Goal: Find specific fact: Find specific fact

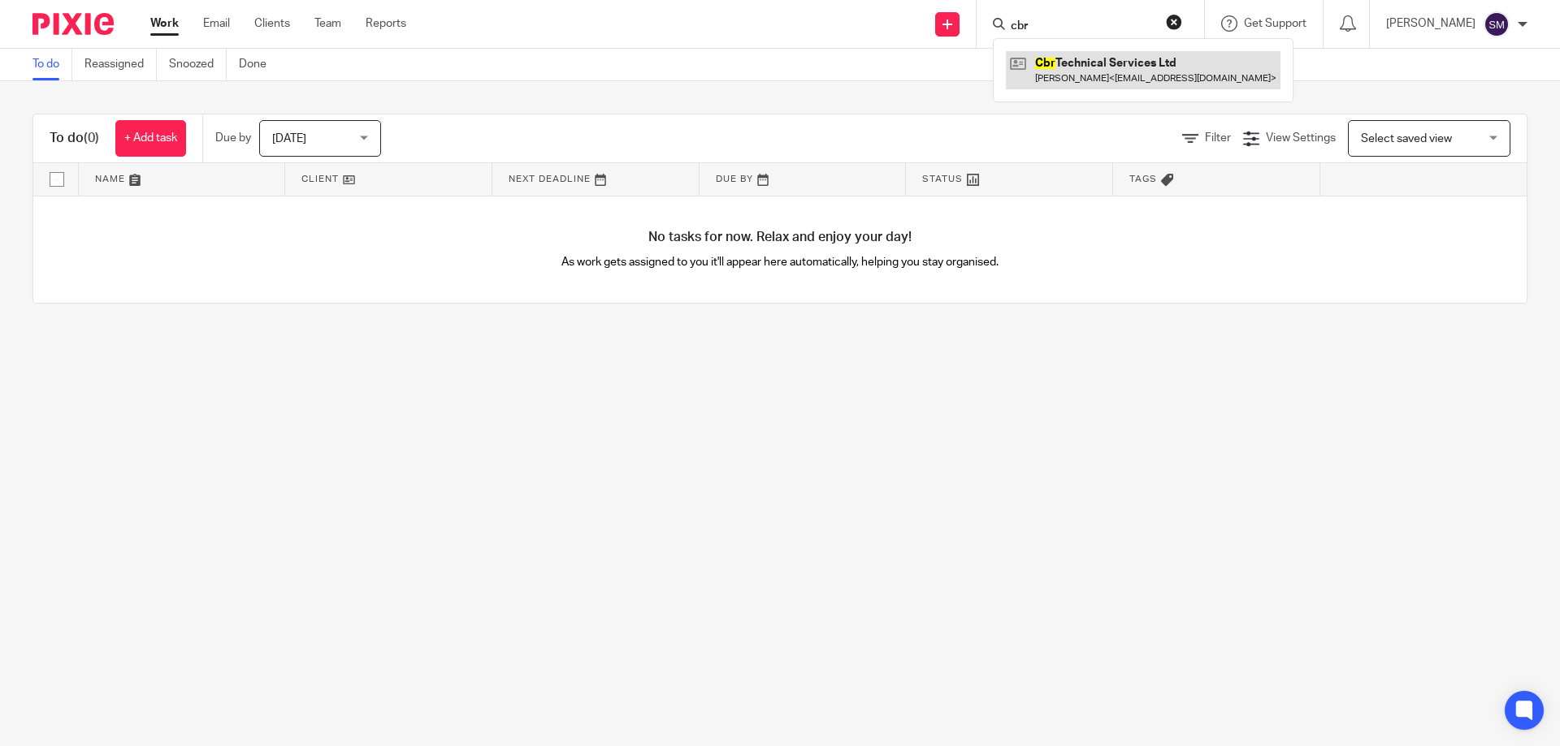
type input "cbr"
click at [1134, 74] on link at bounding box center [1143, 69] width 275 height 37
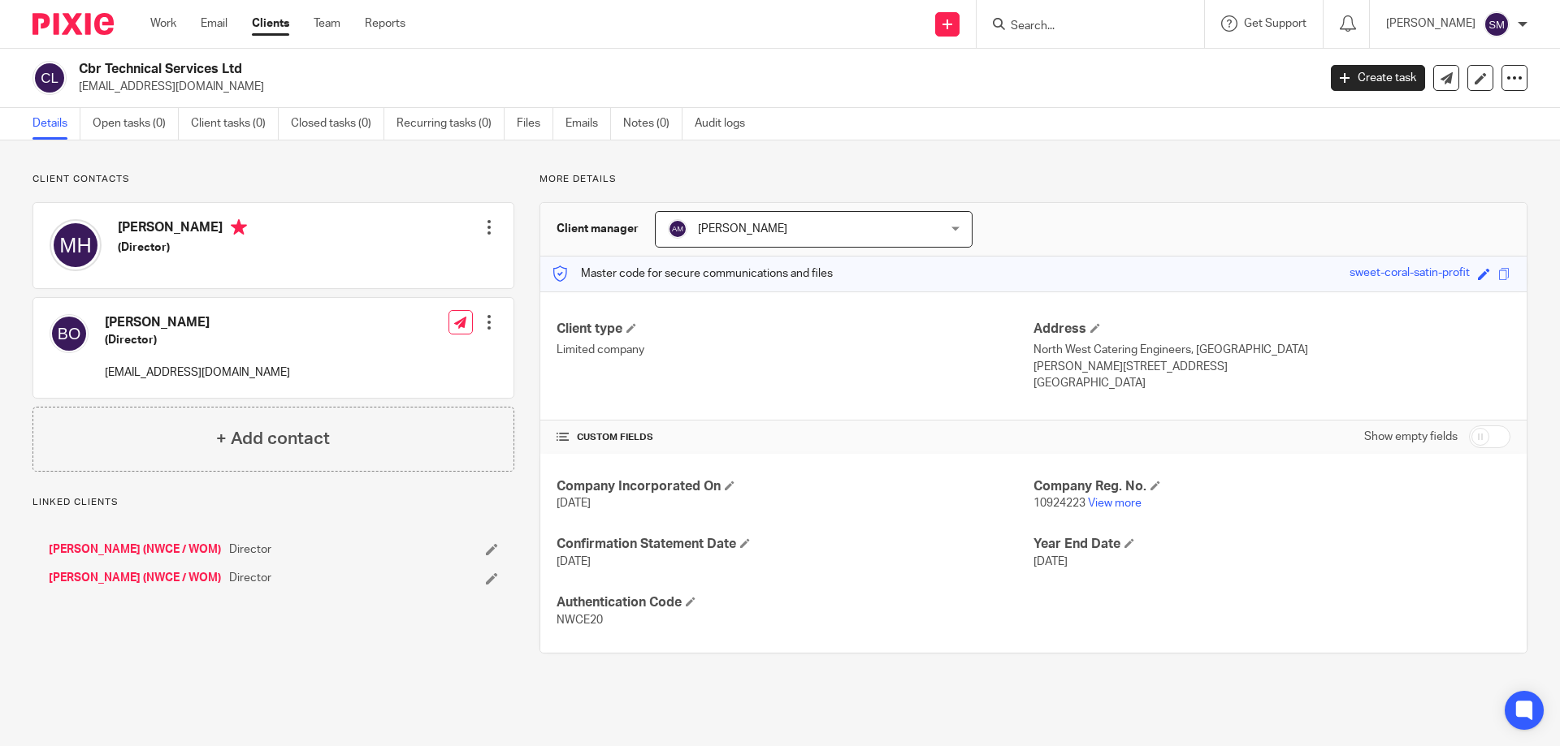
click at [1066, 497] on p "10924223 View more" at bounding box center [1271, 503] width 477 height 16
copy p "10924223"
click at [1124, 30] on input "Search" at bounding box center [1082, 26] width 146 height 15
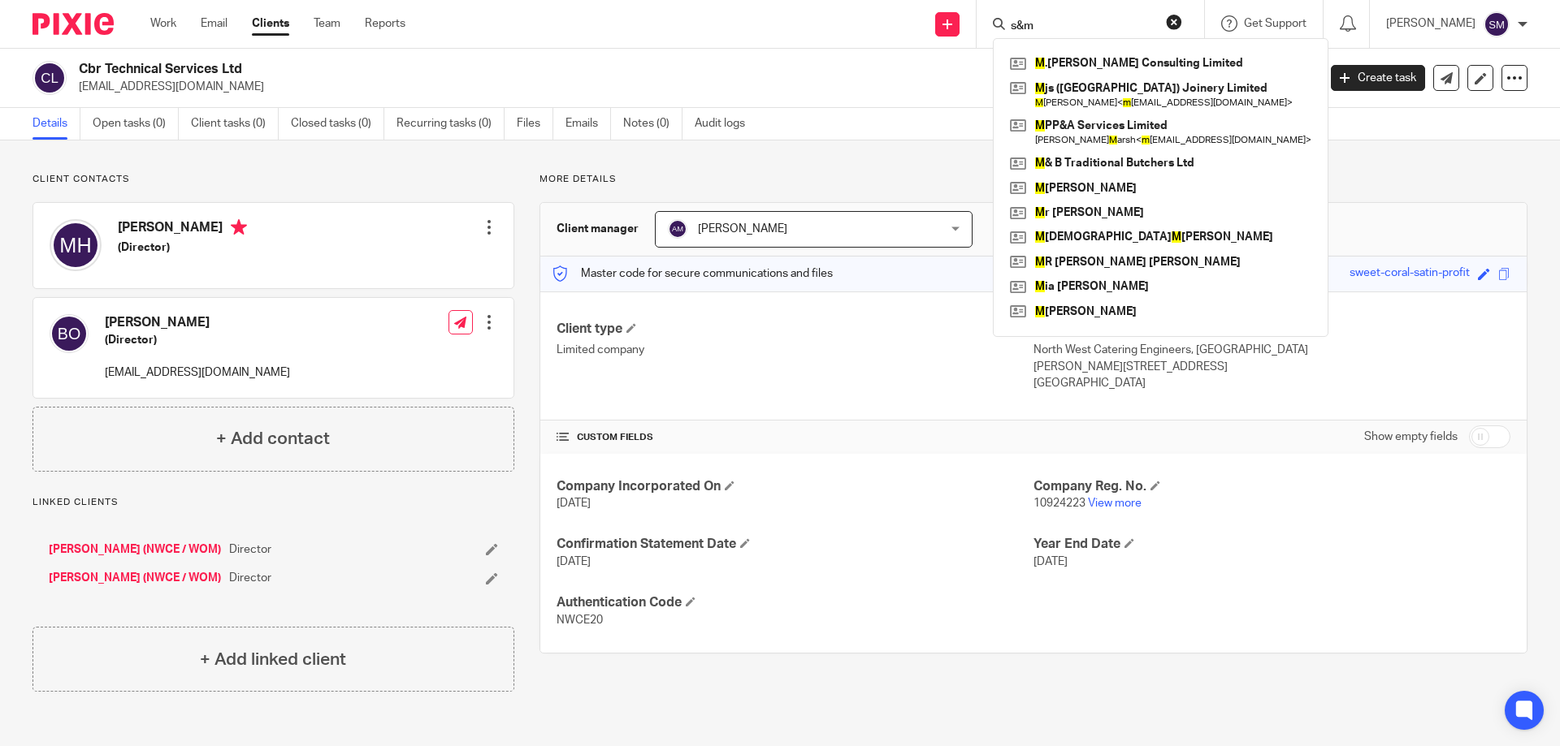
drag, startPoint x: 1075, startPoint y: 30, endPoint x: 1032, endPoint y: 35, distance: 43.3
click at [1032, 35] on div "s&m M .J. Ashford Consulting Limited M js (Bolton) Joinery Limited M artin Spen…" at bounding box center [1089, 24] width 227 height 48
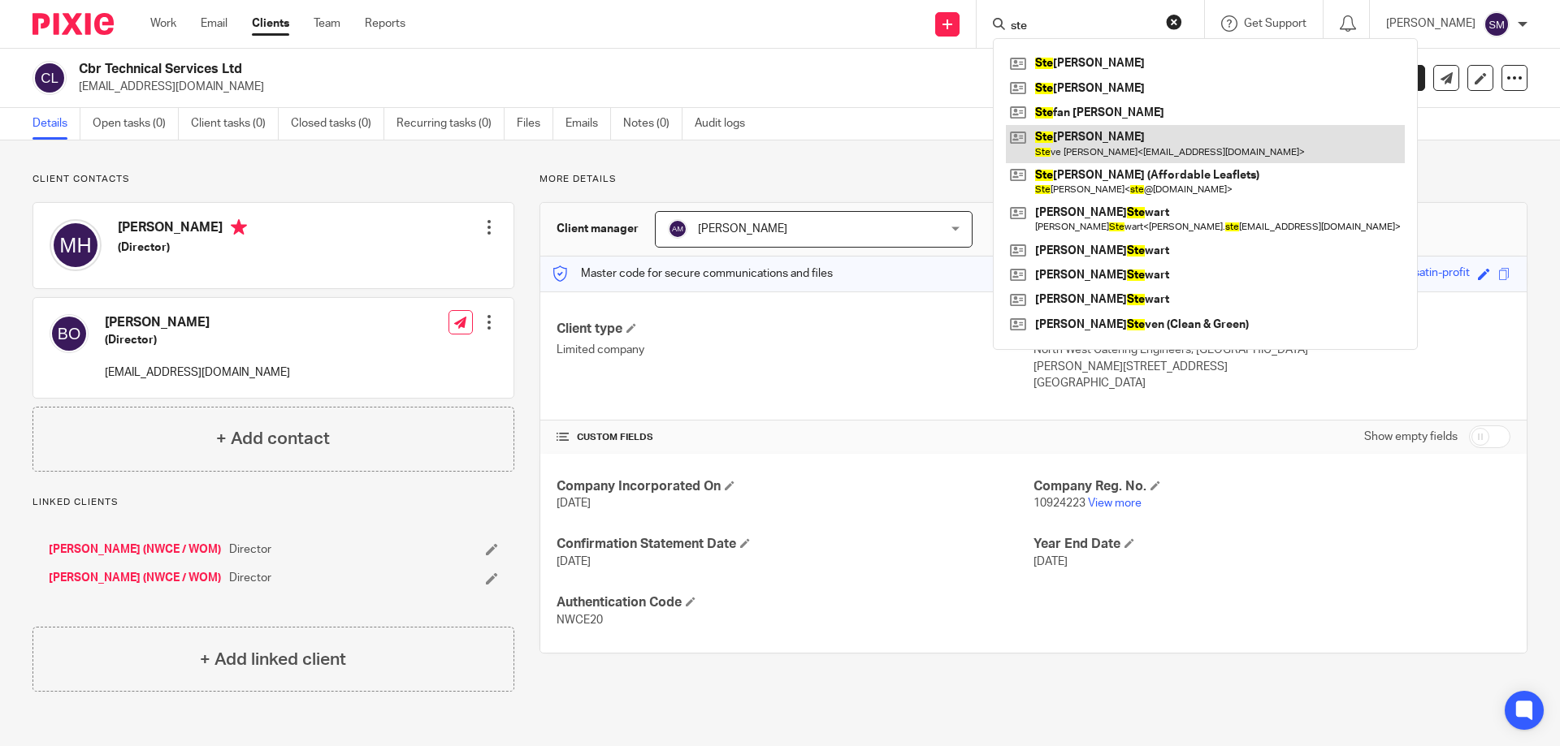
type input "ste"
click at [1107, 133] on link at bounding box center [1205, 143] width 399 height 37
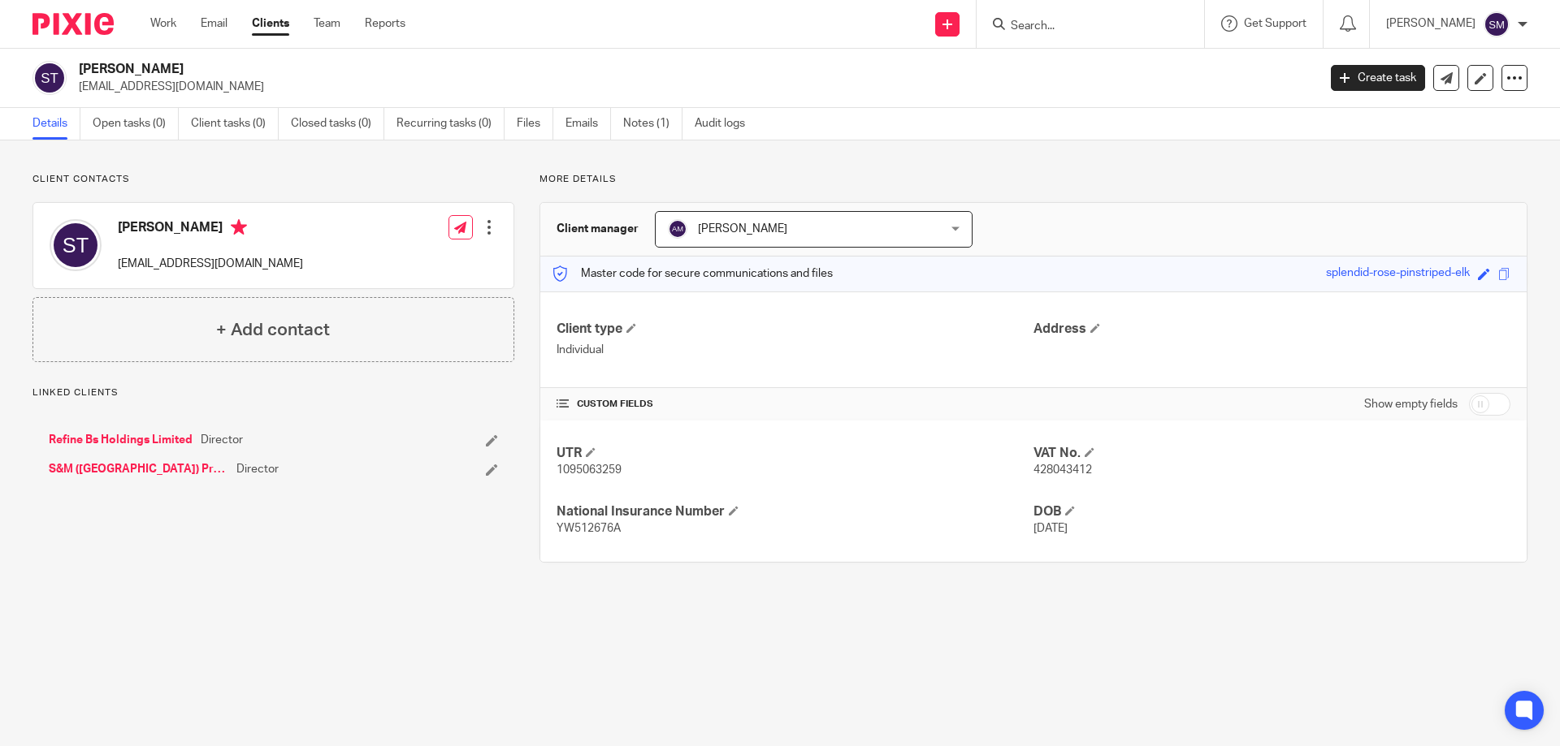
click at [161, 468] on link "S&M ([GEOGRAPHIC_DATA]) Property Management Ltd" at bounding box center [139, 469] width 180 height 16
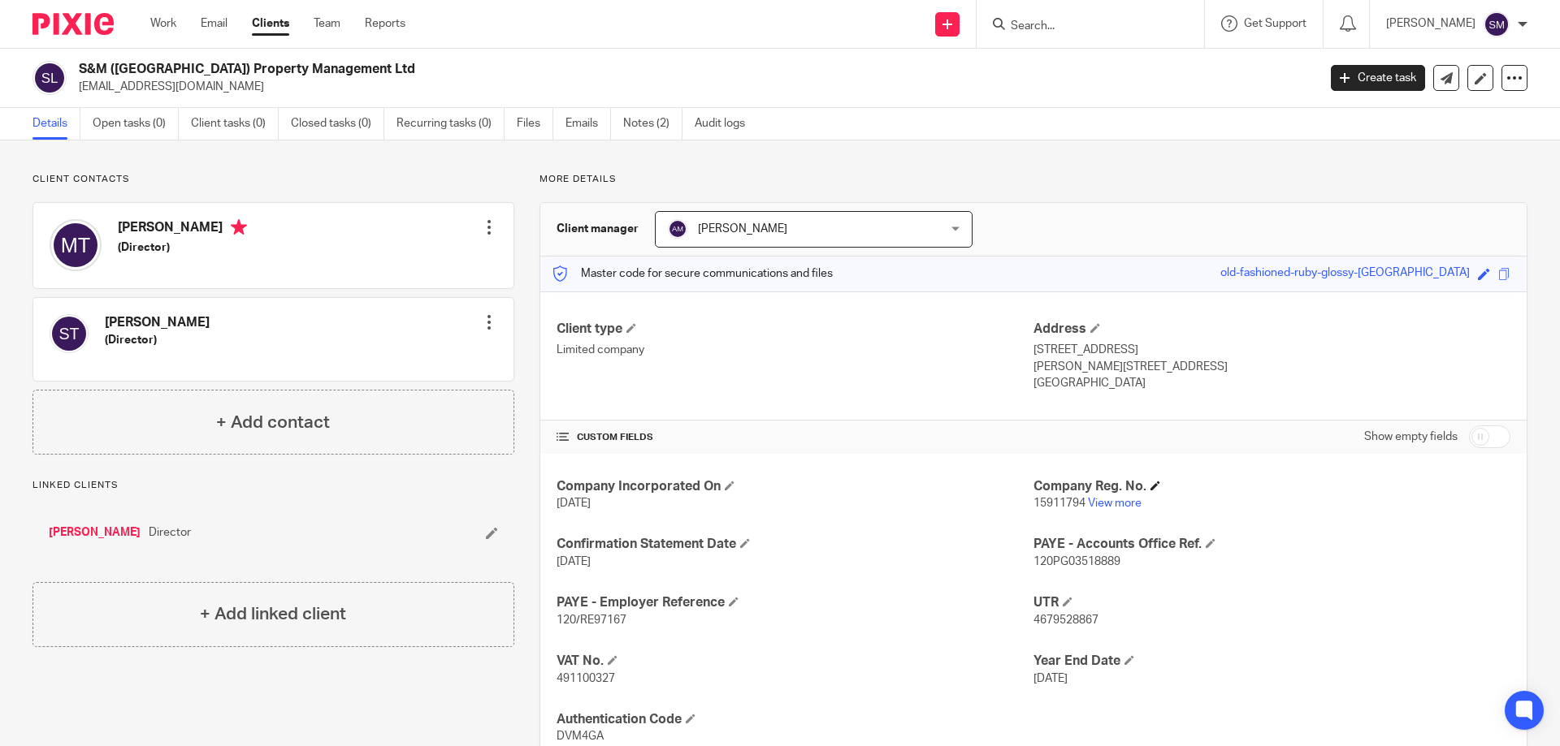
click at [1062, 491] on h4 "Company Reg. No." at bounding box center [1271, 486] width 477 height 17
click at [1061, 500] on span "15911794" at bounding box center [1059, 503] width 52 height 11
click at [1062, 500] on span "15911794" at bounding box center [1059, 503] width 52 height 11
copy span "15911794"
click at [590, 735] on span "DVM4GA" at bounding box center [579, 736] width 47 height 11
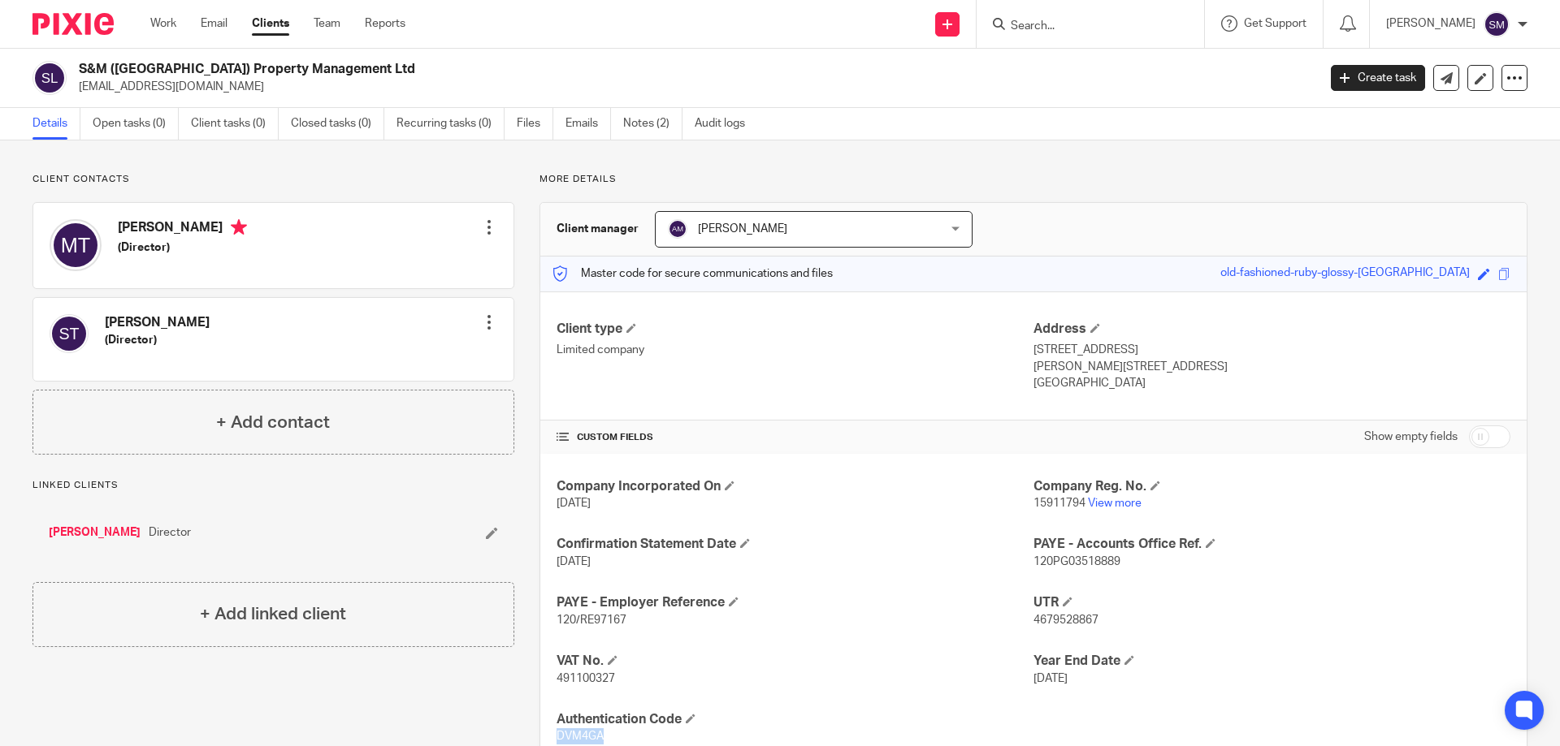
click at [590, 735] on span "DVM4GA" at bounding box center [579, 736] width 47 height 11
copy span "DVM4GA"
click at [1044, 504] on span "15911794" at bounding box center [1059, 503] width 52 height 11
click at [1043, 504] on span "15911794" at bounding box center [1059, 503] width 52 height 11
copy p "15911794"
